Goal: Information Seeking & Learning: Learn about a topic

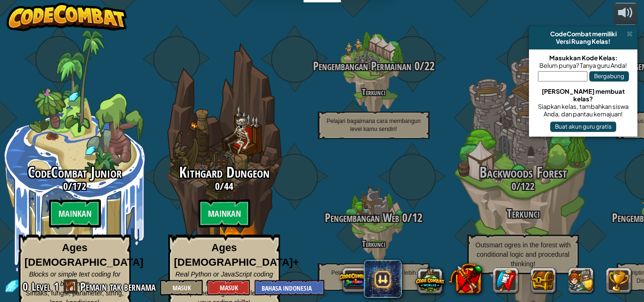
select select "id"
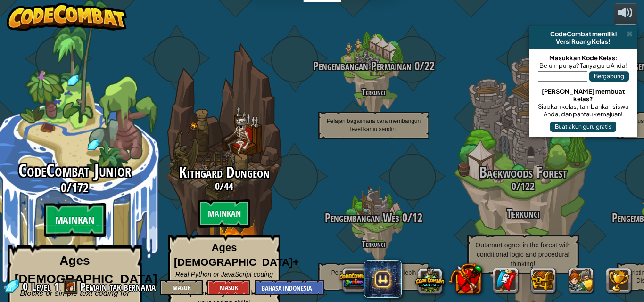
click at [83, 211] on btn "Mainkan" at bounding box center [74, 220] width 62 height 34
select select "id"
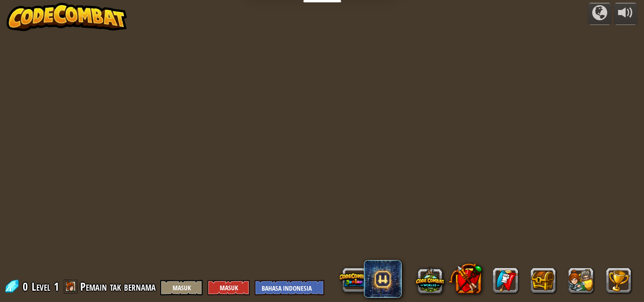
select select "id"
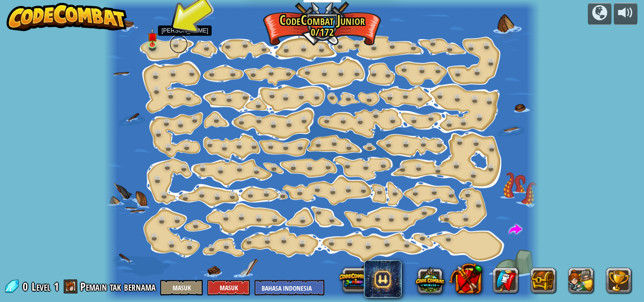
click at [171, 42] on link at bounding box center [178, 44] width 19 height 19
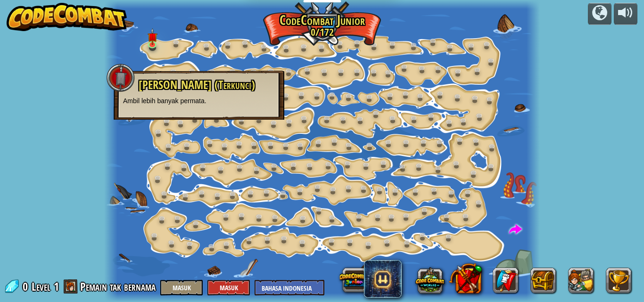
click at [174, 84] on span "[PERSON_NAME] (Terkunci)" at bounding box center [197, 85] width 116 height 16
click at [154, 40] on img at bounding box center [153, 32] width 10 height 23
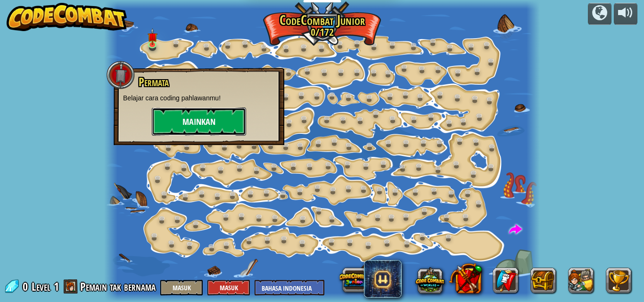
click at [203, 124] on button "Mainkan" at bounding box center [199, 122] width 94 height 28
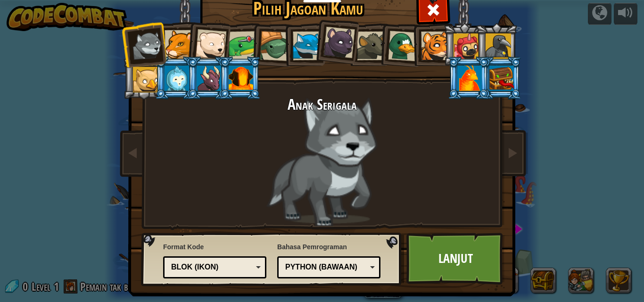
click at [165, 41] on div at bounding box center [179, 44] width 29 height 29
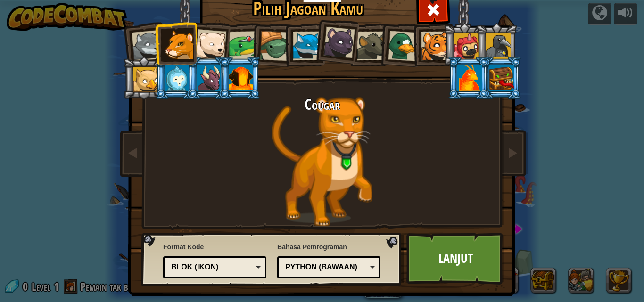
click at [214, 42] on div at bounding box center [210, 44] width 31 height 31
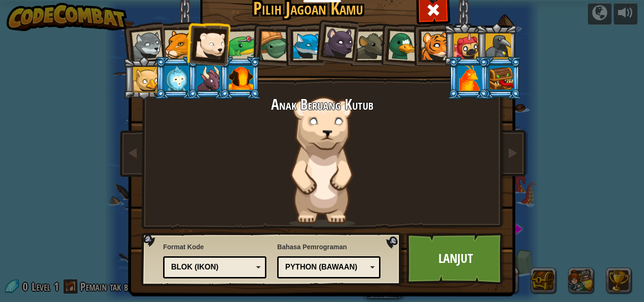
click at [174, 82] on div at bounding box center [177, 78] width 25 height 25
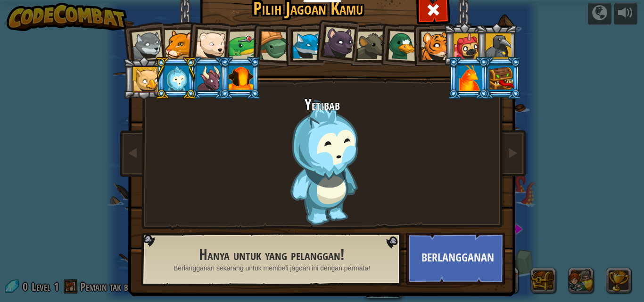
click at [472, 70] on div at bounding box center [469, 78] width 25 height 25
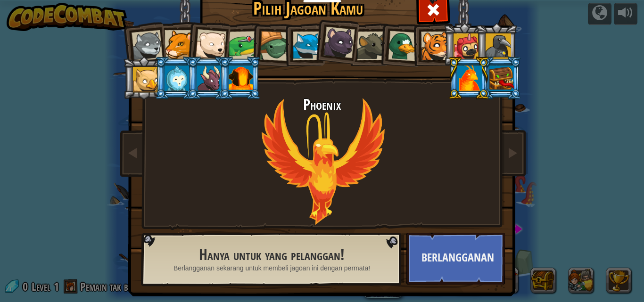
click at [458, 43] on div at bounding box center [466, 45] width 25 height 25
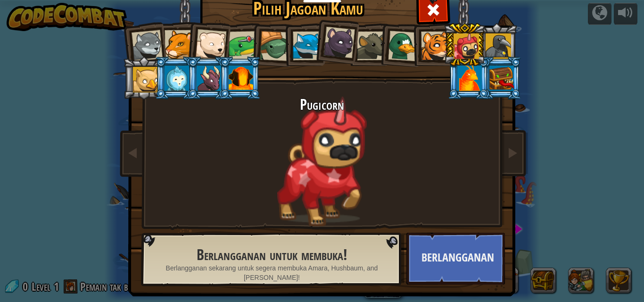
click at [398, 41] on div at bounding box center [403, 46] width 31 height 31
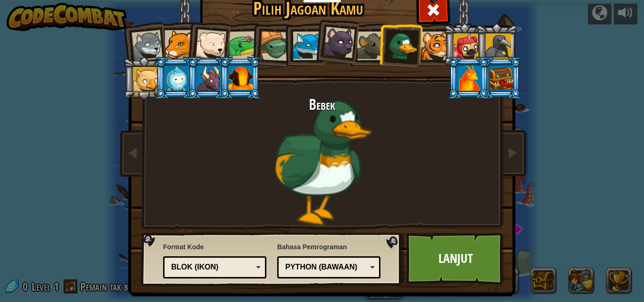
click at [229, 76] on div at bounding box center [241, 78] width 25 height 25
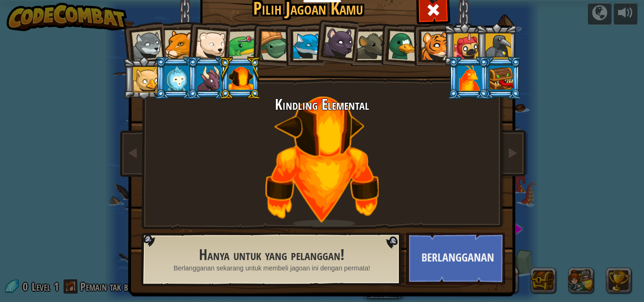
click at [365, 37] on div at bounding box center [371, 46] width 29 height 29
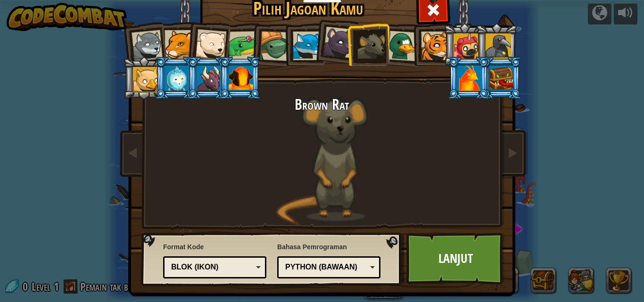
click at [330, 38] on div at bounding box center [339, 43] width 32 height 32
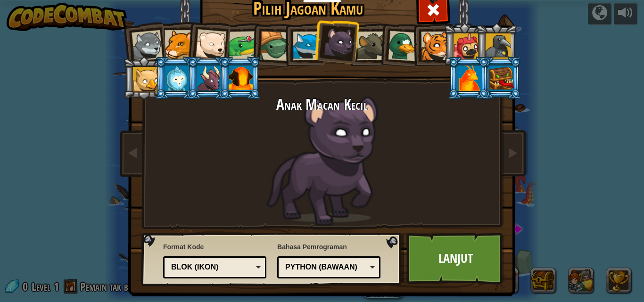
click at [293, 38] on div at bounding box center [307, 46] width 29 height 29
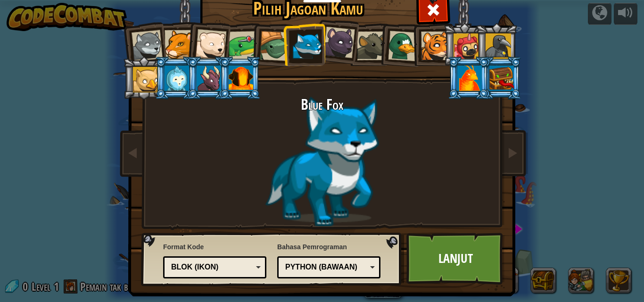
click at [261, 44] on div at bounding box center [275, 46] width 30 height 30
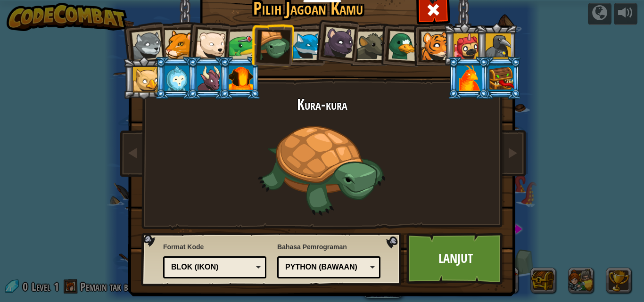
click at [179, 45] on div at bounding box center [179, 44] width 29 height 29
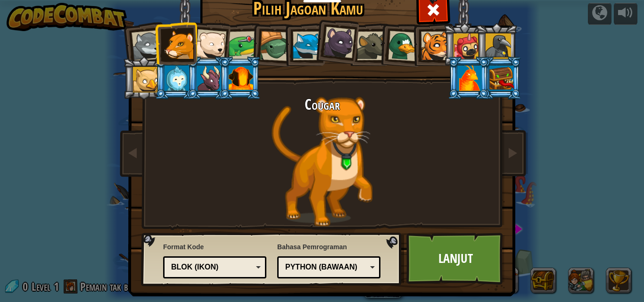
click at [221, 32] on div at bounding box center [210, 44] width 31 height 31
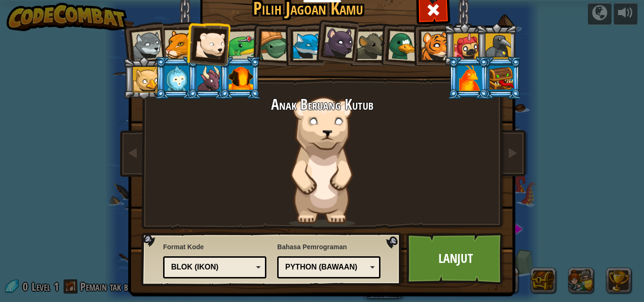
click at [255, 265] on div "Blok (ikon)" at bounding box center [214, 267] width 91 height 15
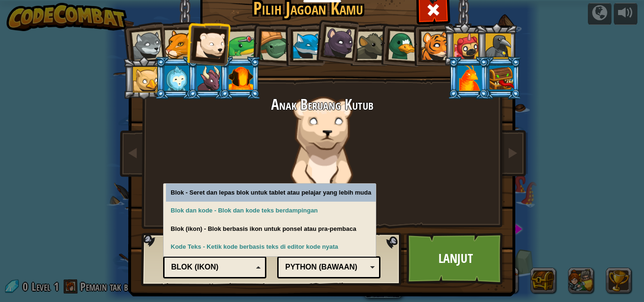
click at [255, 265] on div "Blok (ikon)" at bounding box center [214, 267] width 91 height 15
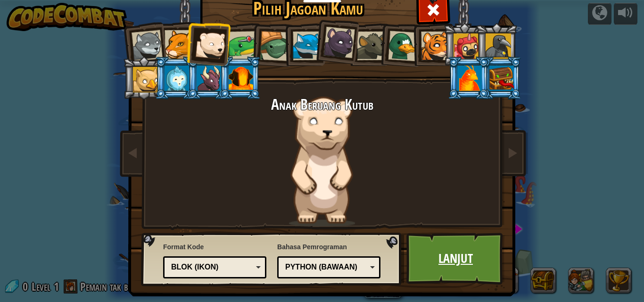
click at [437, 265] on link "Lanjut" at bounding box center [455, 259] width 99 height 52
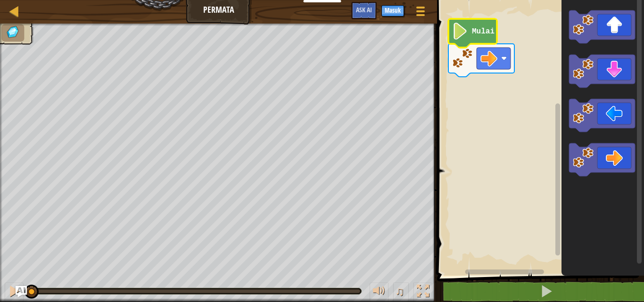
click at [467, 41] on icon "Ruang Kerja Blockly" at bounding box center [472, 33] width 49 height 29
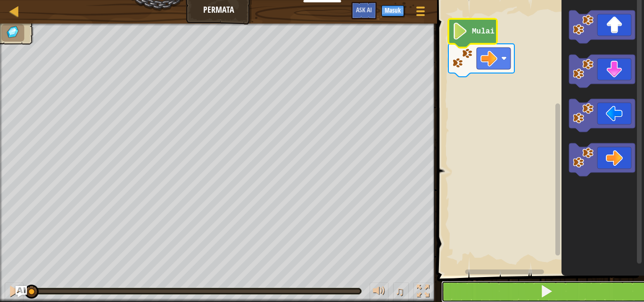
click at [522, 296] on button at bounding box center [546, 292] width 210 height 22
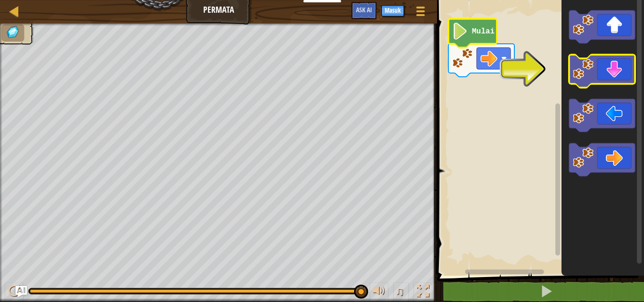
click at [612, 66] on icon "Ruang Kerja Blockly" at bounding box center [602, 71] width 66 height 33
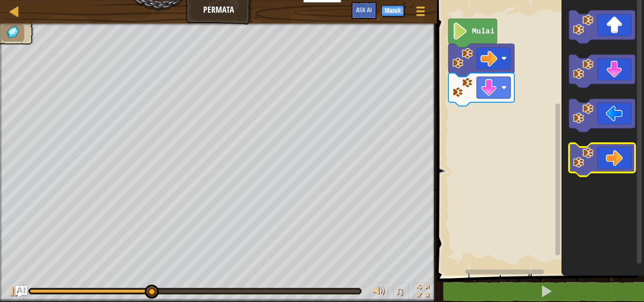
click at [612, 159] on icon "Ruang Kerja Blockly" at bounding box center [602, 159] width 66 height 33
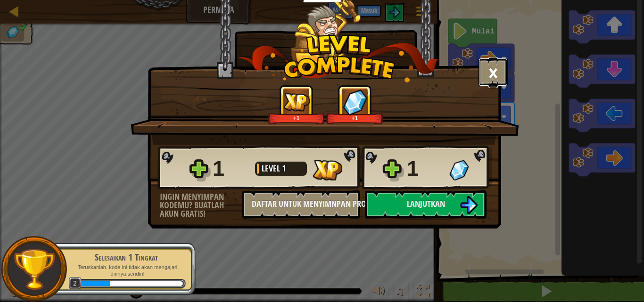
click at [494, 73] on button "×" at bounding box center [493, 72] width 29 height 28
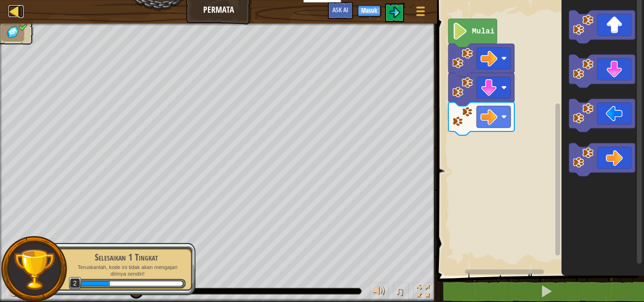
click at [10, 9] on div at bounding box center [14, 11] width 12 height 12
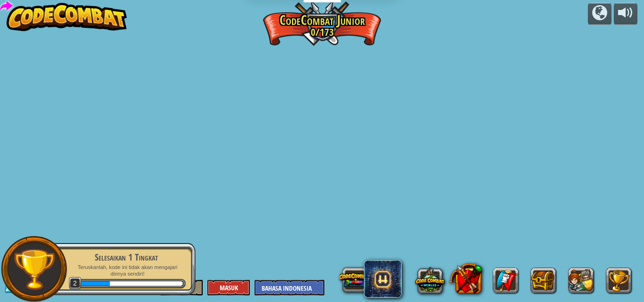
select select "id"
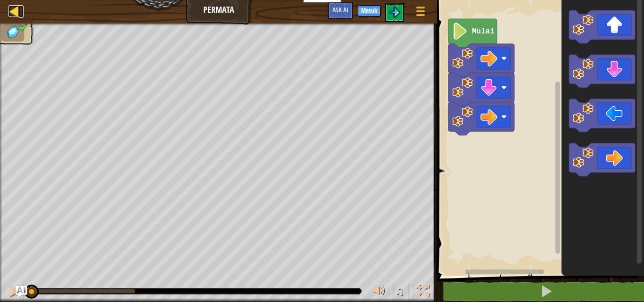
click at [17, 7] on div at bounding box center [14, 11] width 12 height 12
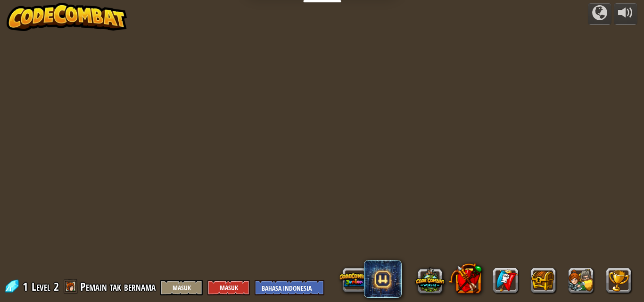
select select "id"
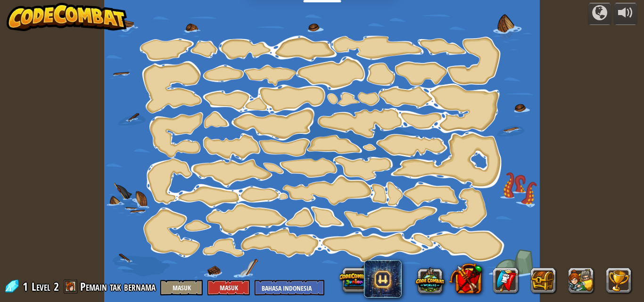
select select "id"
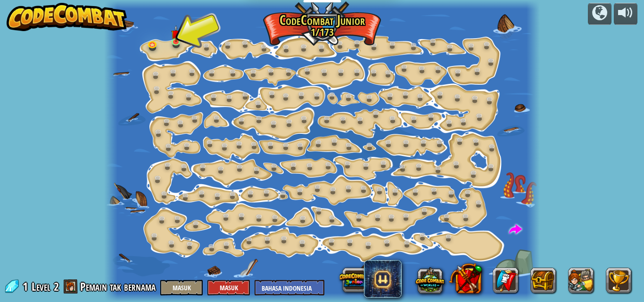
click at [13, 287] on span at bounding box center [12, 287] width 14 height 14
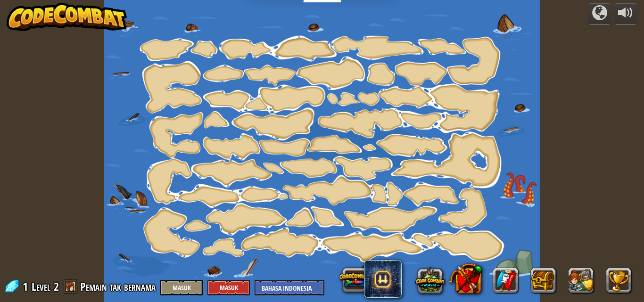
select select "id"
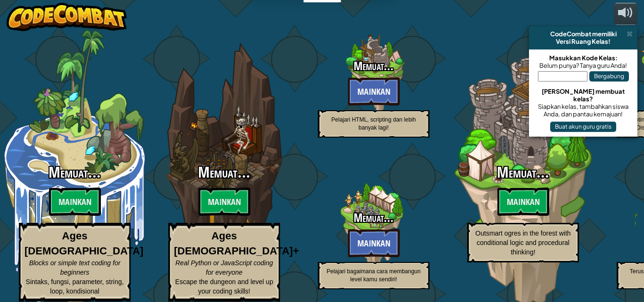
select select "id"
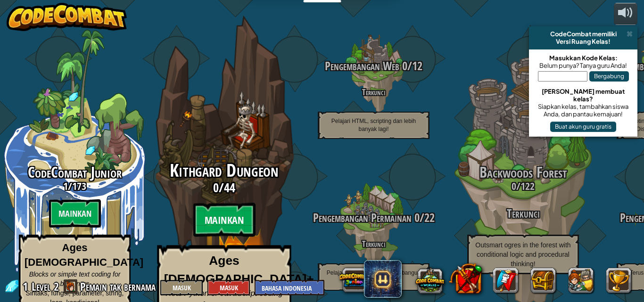
click at [232, 204] on btn "Mainkan" at bounding box center [224, 220] width 62 height 34
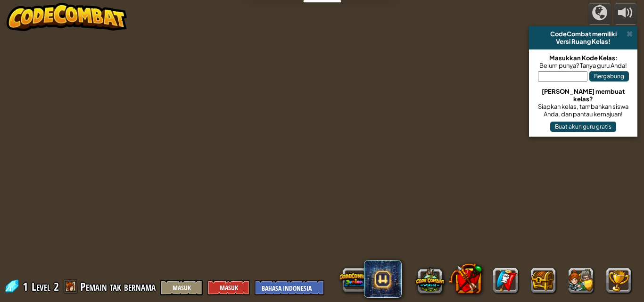
select select "id"
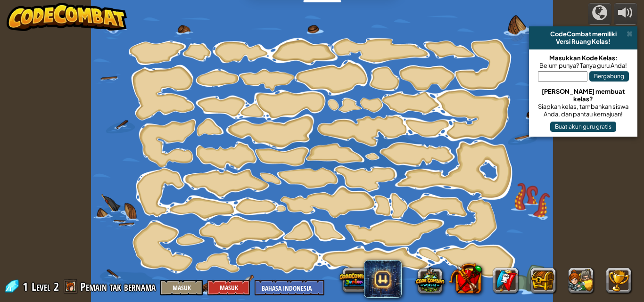
select select "id"
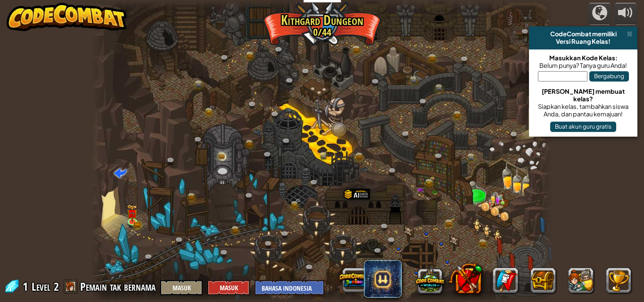
click at [157, 42] on div at bounding box center [322, 151] width 463 height 302
click at [132, 210] on img at bounding box center [132, 209] width 7 height 7
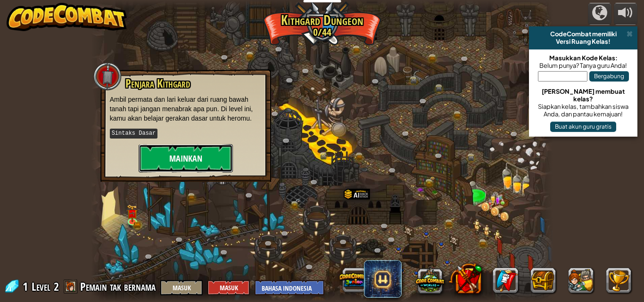
click at [179, 158] on button "Mainkan" at bounding box center [186, 158] width 94 height 28
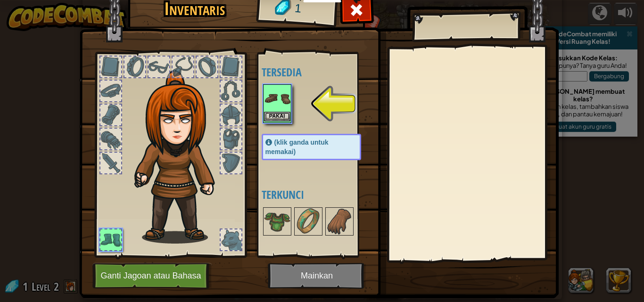
click at [277, 104] on img at bounding box center [277, 98] width 26 height 26
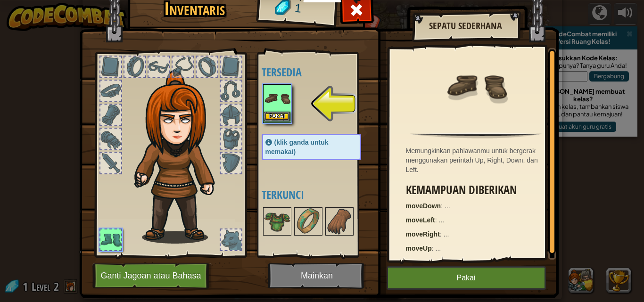
click at [277, 104] on img at bounding box center [277, 98] width 26 height 26
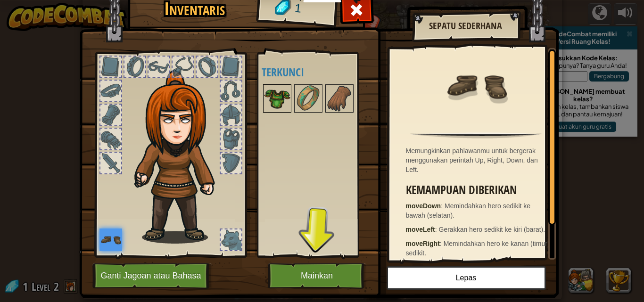
click at [277, 96] on img at bounding box center [277, 98] width 26 height 26
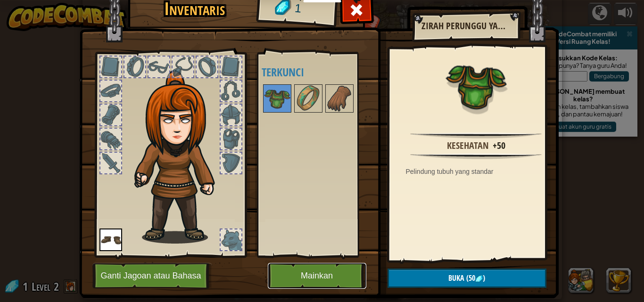
click at [325, 274] on button "Mainkan" at bounding box center [317, 276] width 99 height 26
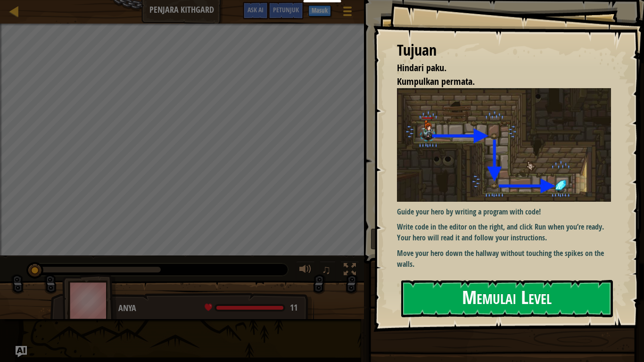
click at [453, 293] on button "Memulai Level" at bounding box center [507, 298] width 212 height 37
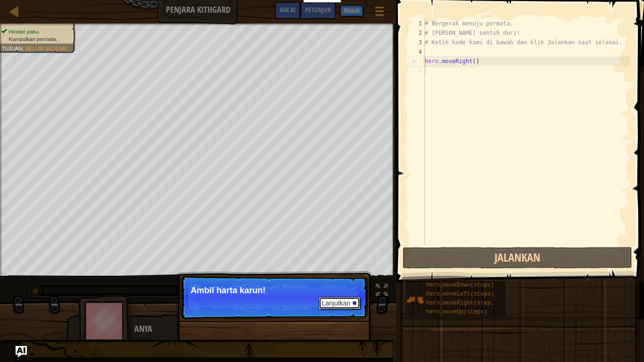
click at [347, 299] on button "Lanjutkan" at bounding box center [339, 303] width 41 height 12
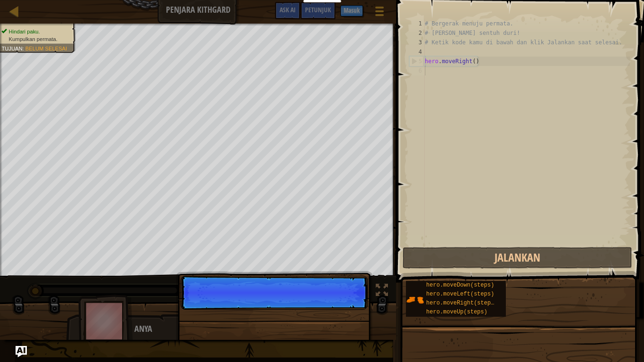
scroll to position [4, 0]
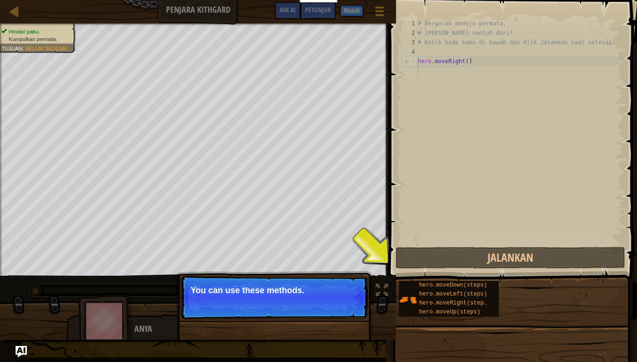
click at [347, 299] on p "Lanjutkan You can use these methods." at bounding box center [274, 297] width 187 height 43
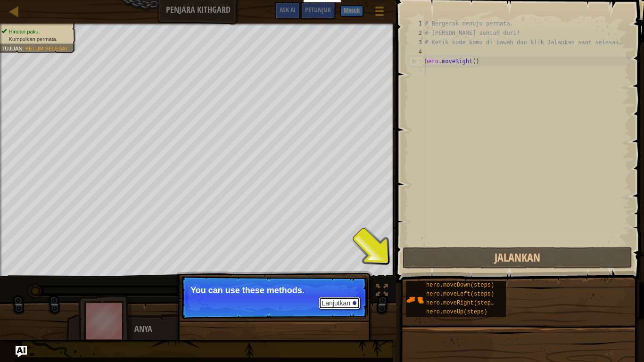
click at [348, 300] on button "Lanjutkan" at bounding box center [339, 303] width 41 height 12
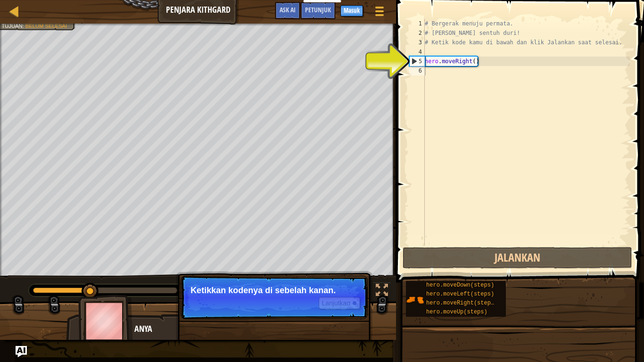
click at [405, 293] on div "hero.moveDown(steps) hero.moveLeft(steps) hero.moveRight(steps) hero.moveUp(ste…" at bounding box center [521, 299] width 232 height 37
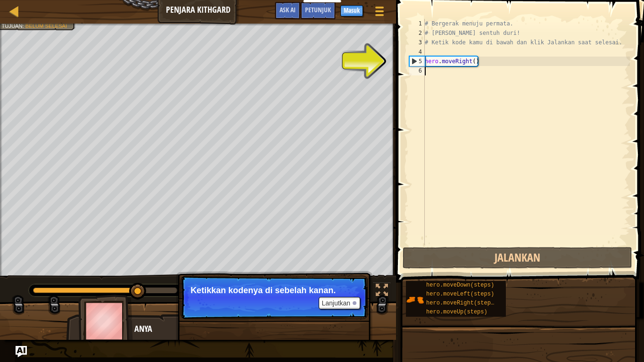
click at [414, 58] on div "5" at bounding box center [417, 61] width 15 height 9
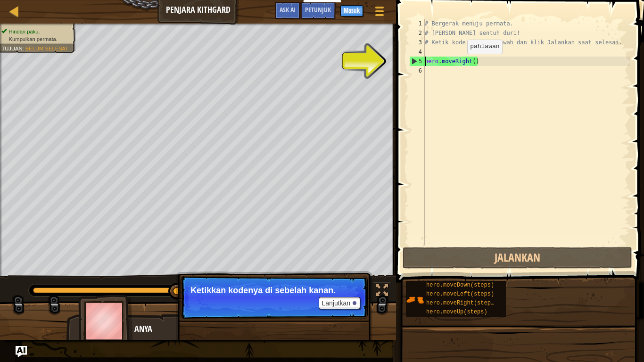
click at [459, 63] on div "# Bergerak menuju permata. # Jangan sentuh duri! # Ketik kode kamu di bawah [PE…" at bounding box center [526, 141] width 207 height 245
drag, startPoint x: 467, startPoint y: 62, endPoint x: 476, endPoint y: 81, distance: 20.7
click at [469, 63] on div "# Bergerak menuju permata. # Jangan sentuh duri! # Ketik kode kamu di bawah [PE…" at bounding box center [526, 141] width 207 height 245
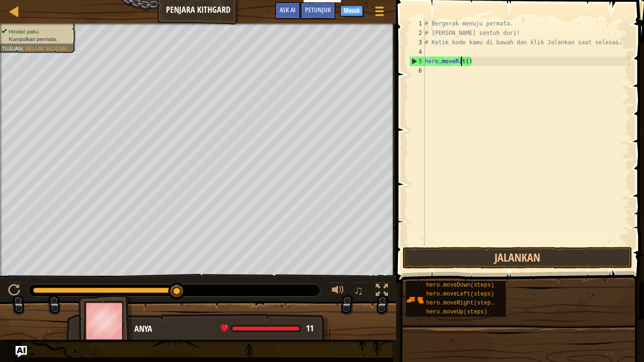
type textarea "hero.moveRt()"
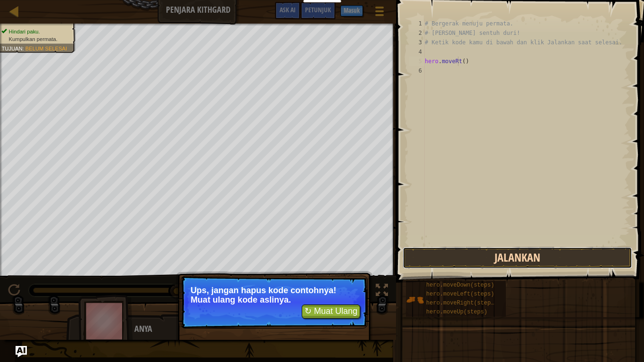
click at [424, 262] on button "Jalankan" at bounding box center [518, 258] width 230 height 22
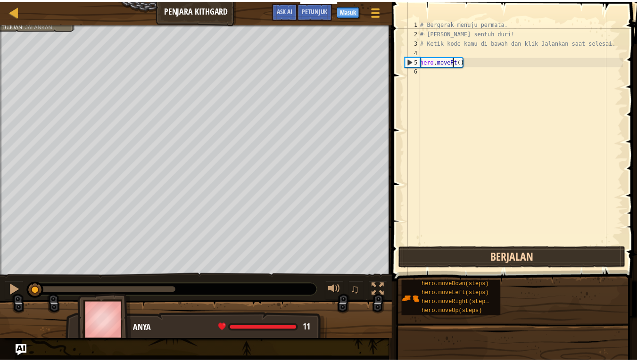
scroll to position [4, 5]
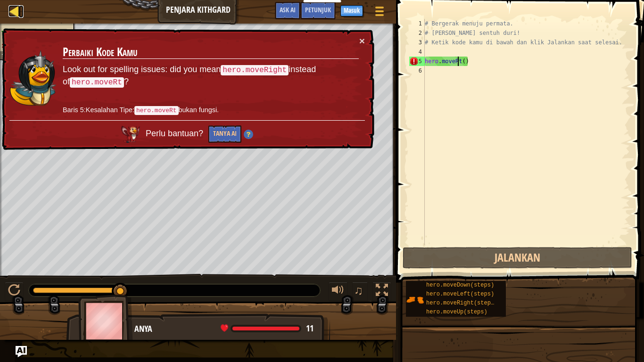
click at [9, 7] on div at bounding box center [14, 11] width 12 height 12
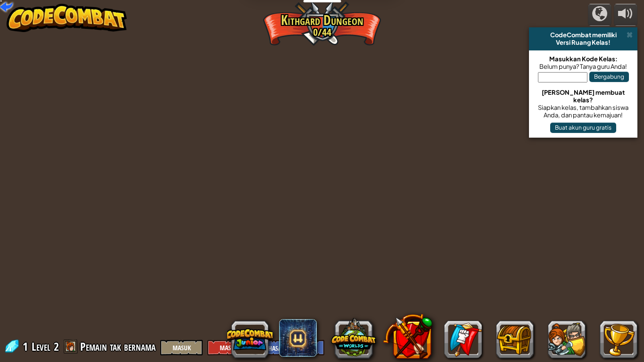
select select "id"
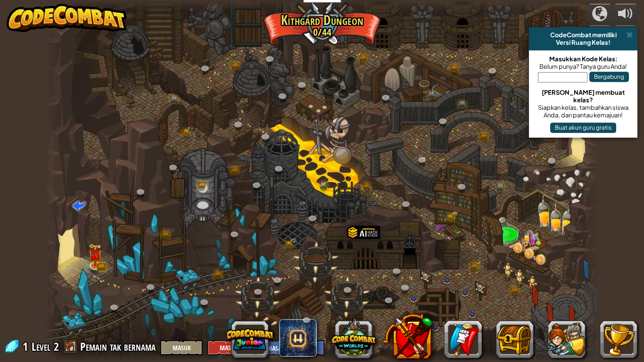
click at [14, 8] on img at bounding box center [67, 18] width 121 height 28
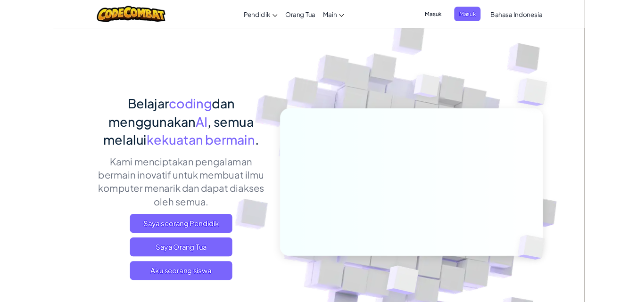
scroll to position [391, 0]
